Goal: Transaction & Acquisition: Purchase product/service

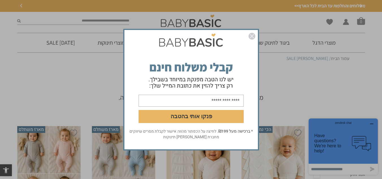
click at [253, 35] on img "סגור" at bounding box center [251, 36] width 7 height 7
click at [254, 34] on img "סגור" at bounding box center [251, 36] width 7 height 7
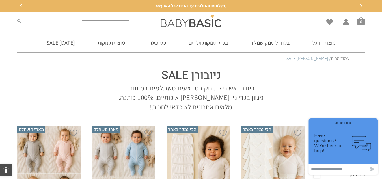
click at [21, 6] on icon "Previous" at bounding box center [21, 5] width 3 height 3
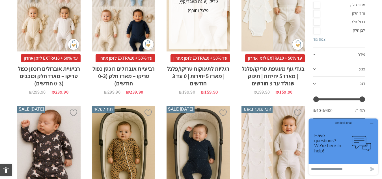
scroll to position [113, 0]
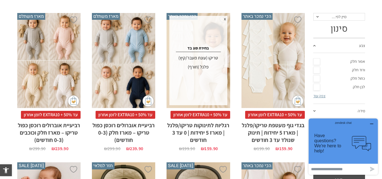
click at [206, 77] on div "x בחירת סוג בד טריקו (עונת מעבר/קיץ) פלנל (חורף)" at bounding box center [198, 60] width 58 height 89
click at [223, 98] on div "x בחירת סוג בד טריקו (עונת מעבר/קיץ) פלנל (חורף)" at bounding box center [198, 60] width 58 height 89
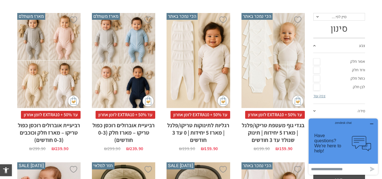
click at [193, 98] on div "x בחירת סוג בד טריקו (עונת מעבר/קיץ) פלנל (חורף)" at bounding box center [197, 60] width 63 height 95
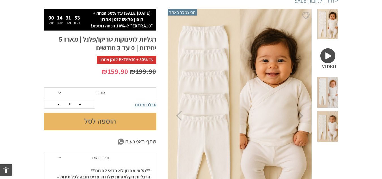
click at [80, 104] on button "+" at bounding box center [80, 104] width 8 height 8
type input "*"
click at [94, 96] on span "סוג בד" at bounding box center [100, 92] width 112 height 11
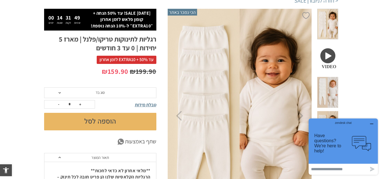
click at [81, 75] on p "₪ 199.90 המחיר המקורי היה: ₪199.90. ₪ 159.90 המחיר הנוכחי הוא: ₪159.90." at bounding box center [100, 72] width 112 height 10
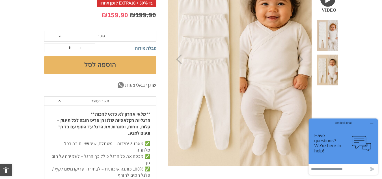
click at [101, 66] on button "הוספה לסל" at bounding box center [100, 65] width 112 height 18
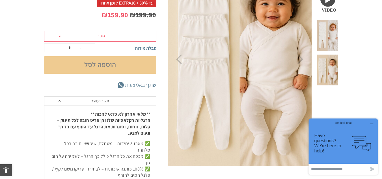
scroll to position [68, 0]
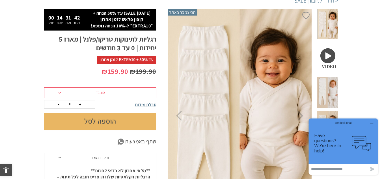
click at [123, 121] on button "הוספה לסל" at bounding box center [100, 122] width 112 height 18
click at [370, 123] on div "zendesk chat" at bounding box center [342, 122] width 55 height 6
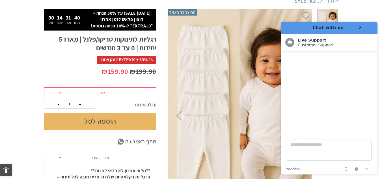
scroll to position [0, 0]
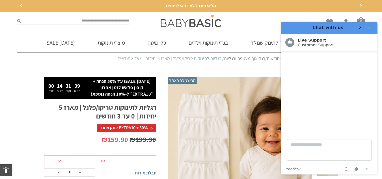
click at [373, 30] on header "Chat with us Created with Sketch." at bounding box center [328, 28] width 97 height 12
click at [368, 27] on icon "Minimize widget" at bounding box center [369, 28] width 4 height 4
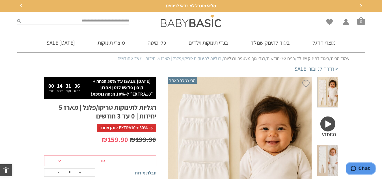
scroll to position [28, 0]
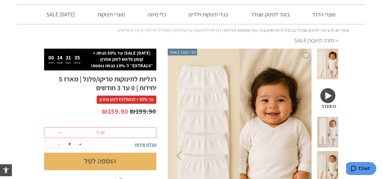
click at [104, 162] on button "הוספה לסל" at bounding box center [100, 161] width 112 height 18
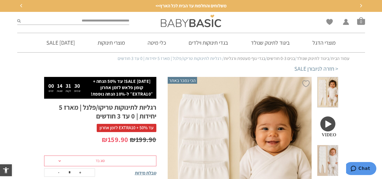
scroll to position [56, 0]
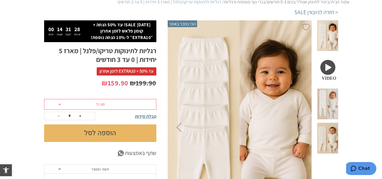
click at [111, 105] on span "סוג בד" at bounding box center [100, 104] width 112 height 11
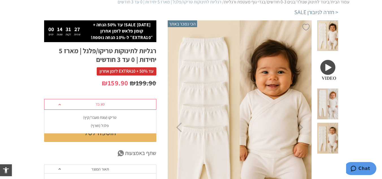
click at [116, 114] on li "טריקו (עונת מעבר/קיץ)" at bounding box center [100, 117] width 112 height 8
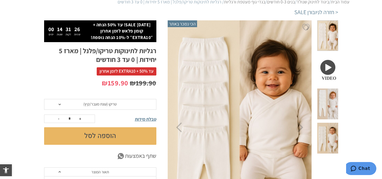
click at [114, 140] on button "הוספה לסל" at bounding box center [100, 136] width 112 height 18
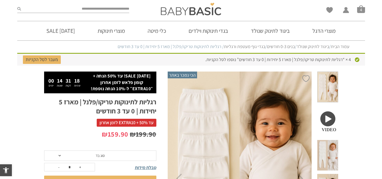
scroll to position [125, 0]
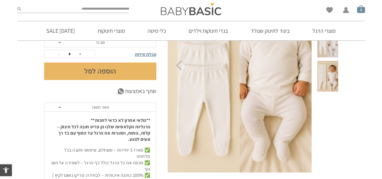
drag, startPoint x: 366, startPoint y: 13, endPoint x: 357, endPoint y: 9, distance: 9.9
click at [366, 13] on div "Wishlist החשבון שלי החשבון שלי הזמנות פרטי חשבון סל קניות 4" at bounding box center [309, 9] width 118 height 18
click at [357, 8] on span "סל קניות" at bounding box center [361, 9] width 8 height 8
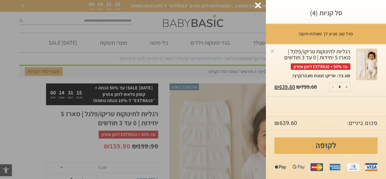
scroll to position [0, 0]
click at [331, 87] on button "-" at bounding box center [332, 86] width 7 height 9
type input "*"
click at [330, 87] on button "-" at bounding box center [332, 86] width 7 height 9
type input "*"
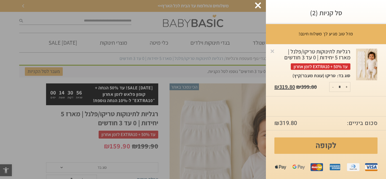
click at [332, 87] on button "-" at bounding box center [332, 86] width 7 height 9
type input "*"
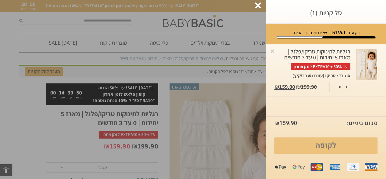
click at [340, 137] on link "לקופה" at bounding box center [325, 145] width 103 height 16
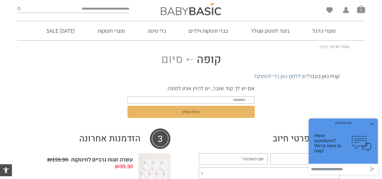
scroll to position [97, 0]
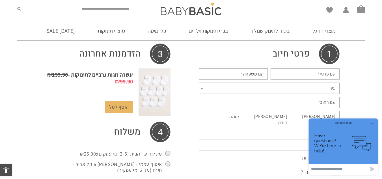
drag, startPoint x: 373, startPoint y: 121, endPoint x: 664, endPoint y: 229, distance: 311.3
click at [373, 121] on button "zendesk chat Have questions? We're here to help! .cls-1,.cls-2{fill:#cccccb;}.c…" at bounding box center [342, 140] width 69 height 45
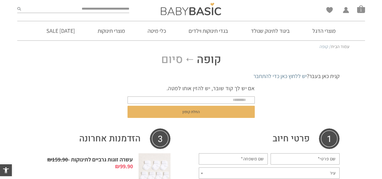
scroll to position [0, 0]
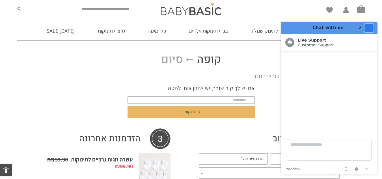
click at [370, 26] on icon "Minimize widget" at bounding box center [369, 28] width 4 height 4
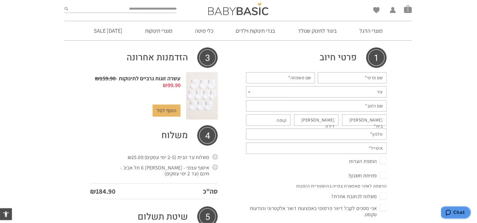
scroll to position [128, 0]
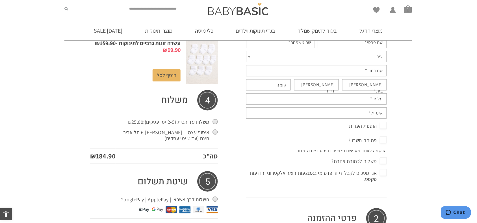
click at [381, 125] on span "הוספת הערות" at bounding box center [368, 126] width 38 height 9
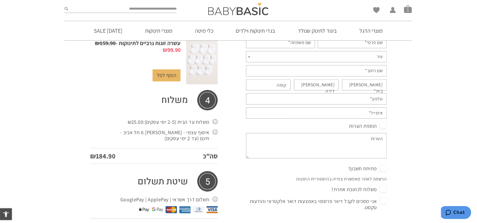
click at [381, 125] on span "הוספת הערות" at bounding box center [368, 126] width 38 height 9
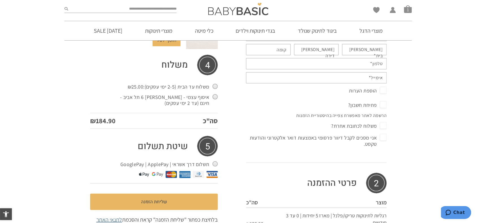
scroll to position [231, 0]
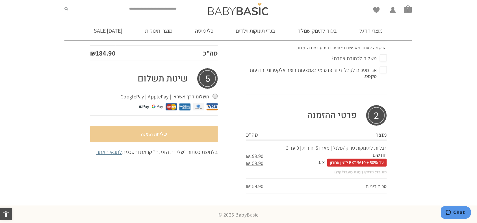
click at [182, 132] on button "שליחת הזמנה" at bounding box center [154, 134] width 128 height 16
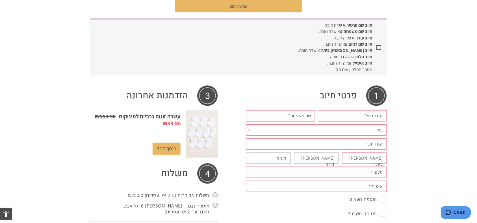
scroll to position [0, 0]
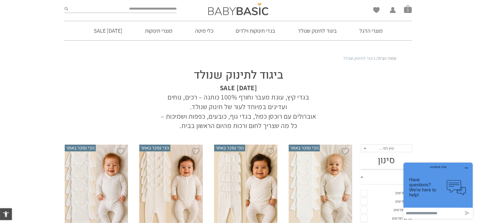
scroll to position [141, 0]
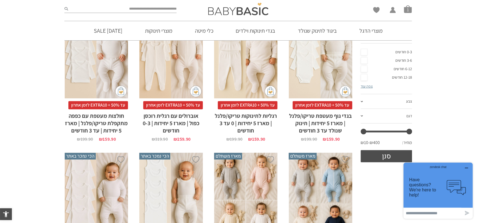
click at [463, 165] on div "zendesk chat" at bounding box center [437, 167] width 55 height 6
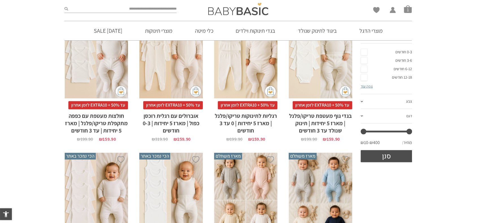
scroll to position [0, 0]
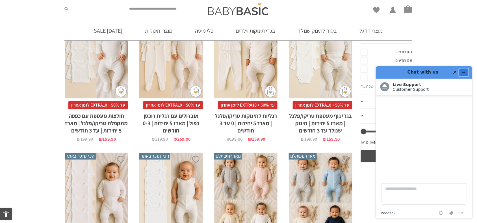
click at [464, 69] on button "Minimize widget" at bounding box center [463, 72] width 9 height 8
